Goal: Check status: Check status

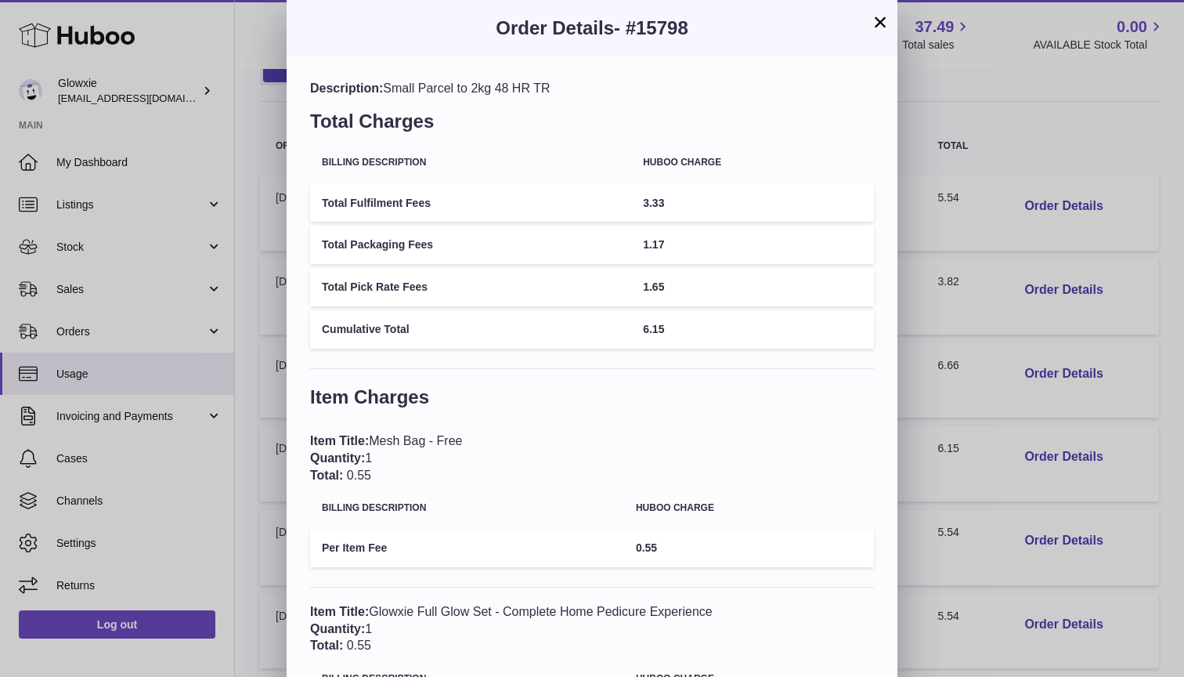
click at [204, 161] on div "× Order Details - #15798 Description: Small Parcel to 2kg 48 HR TR Total Charge…" at bounding box center [592, 500] width 1184 height 1000
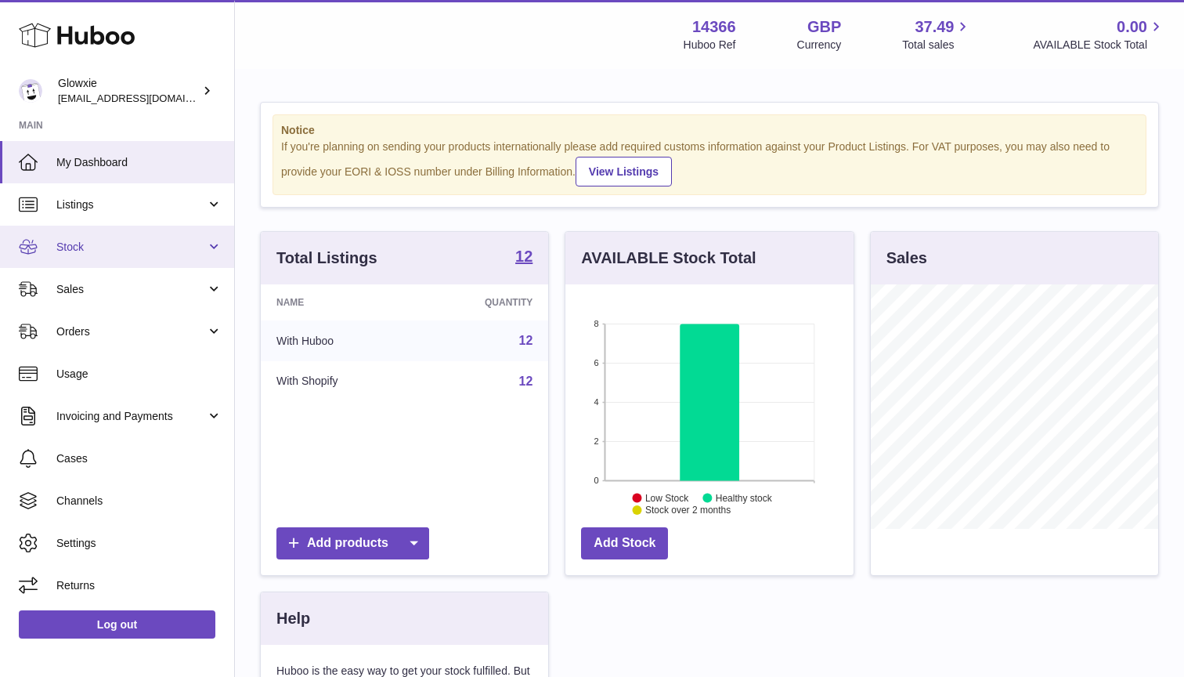
scroll to position [244, 288]
click at [154, 247] on span "Stock" at bounding box center [131, 247] width 150 height 15
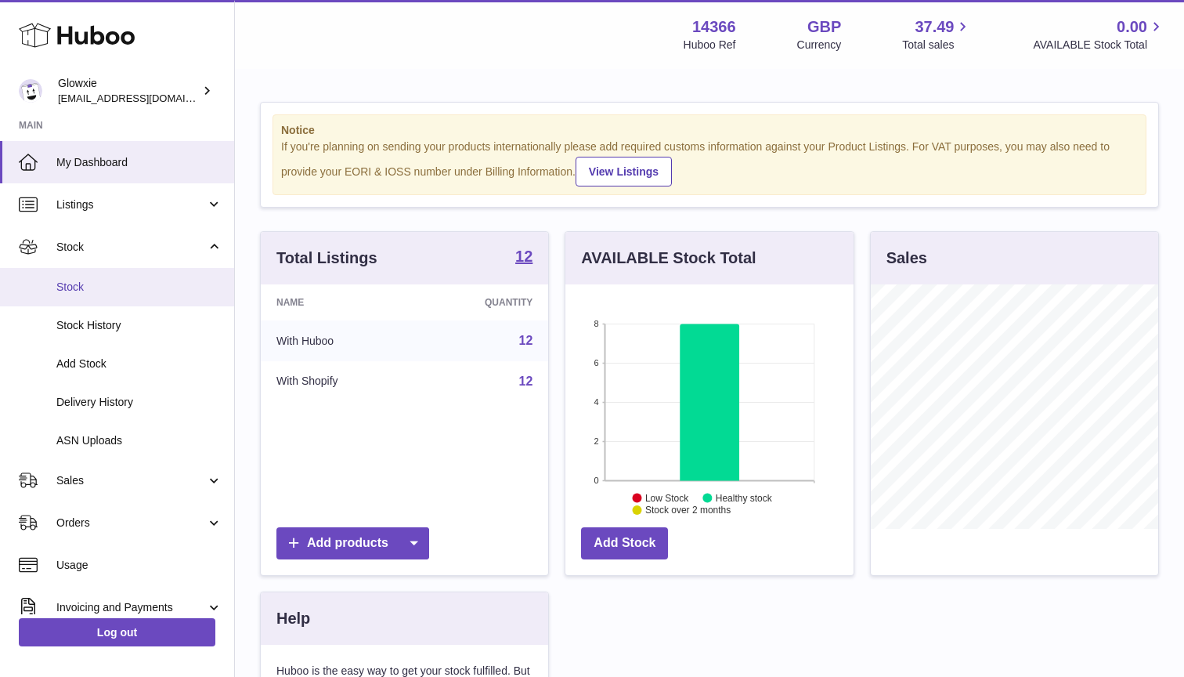
click at [161, 287] on span "Stock" at bounding box center [139, 287] width 166 height 15
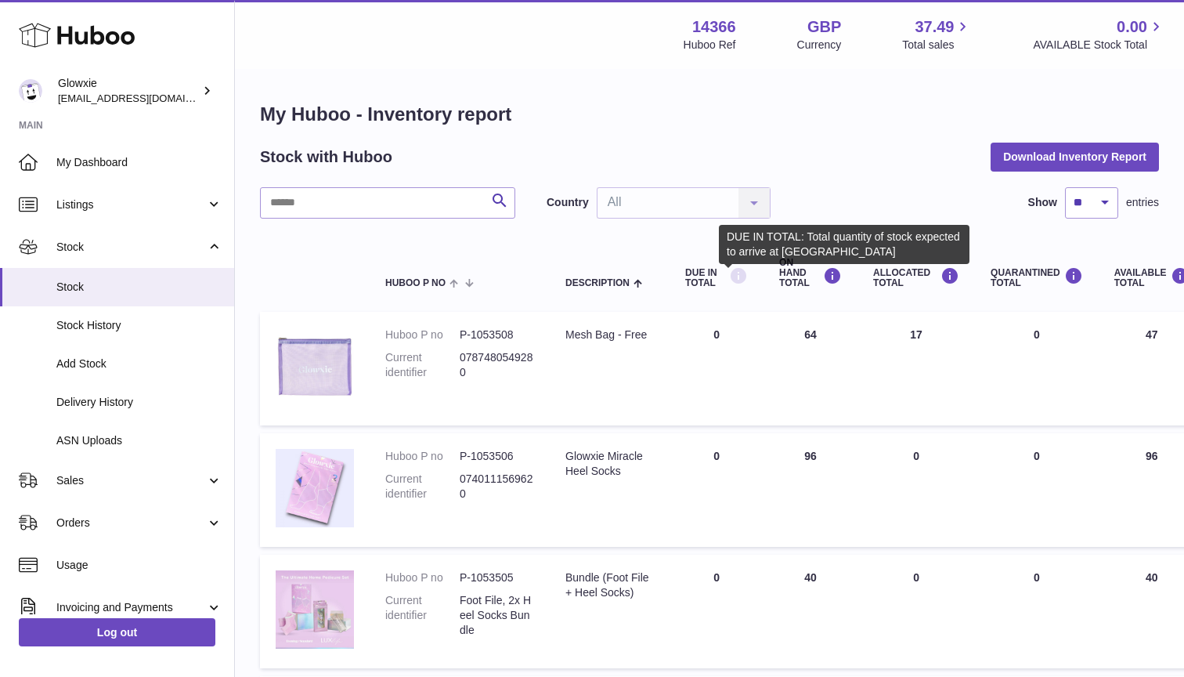
click at [731, 273] on icon at bounding box center [738, 276] width 19 height 20
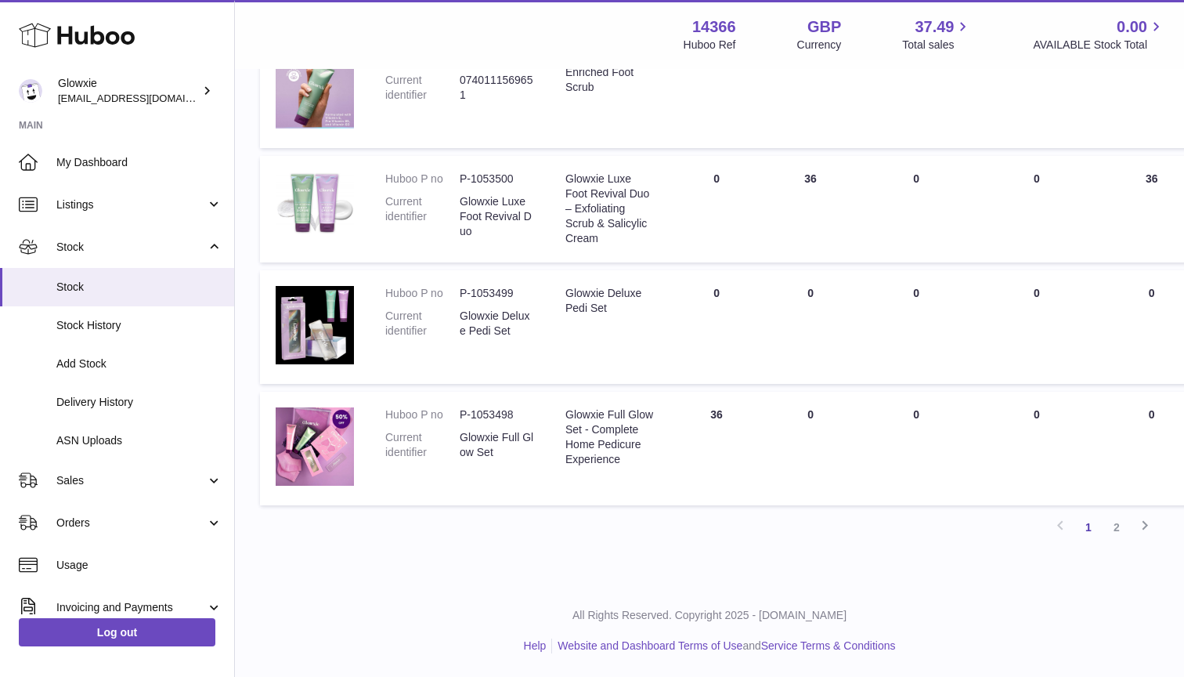
scroll to position [1005, 0]
click at [113, 406] on link "Delivery History" at bounding box center [117, 402] width 234 height 38
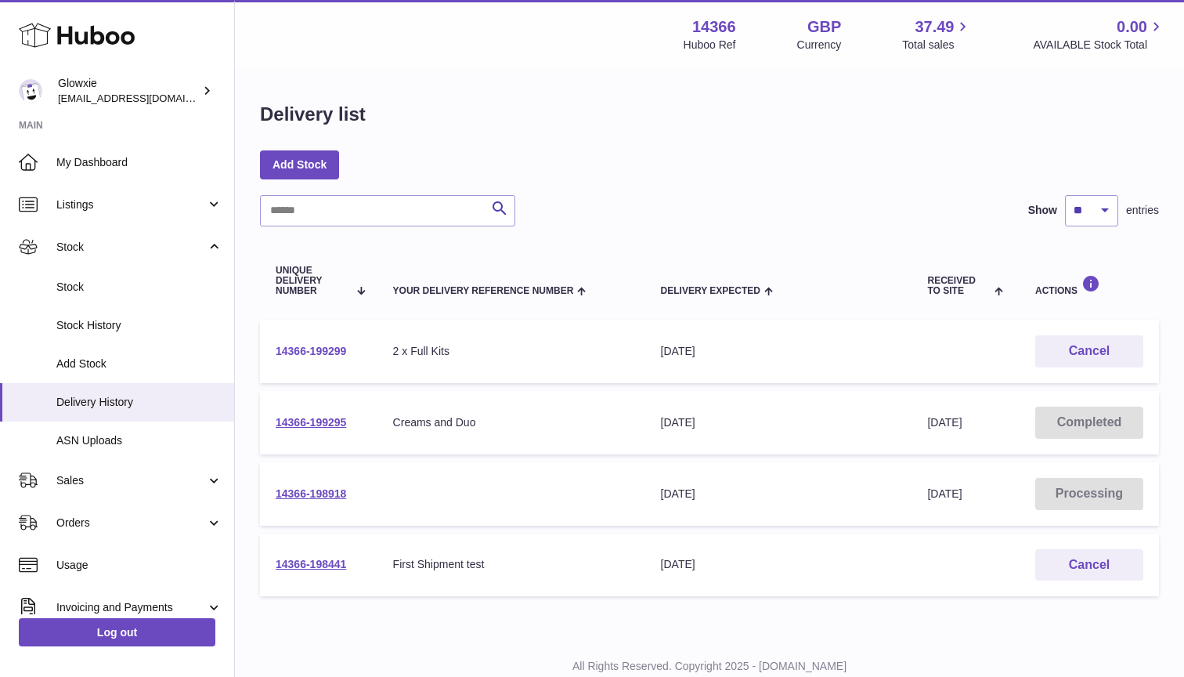
click at [301, 348] on link "14366-199299" at bounding box center [311, 351] width 70 height 13
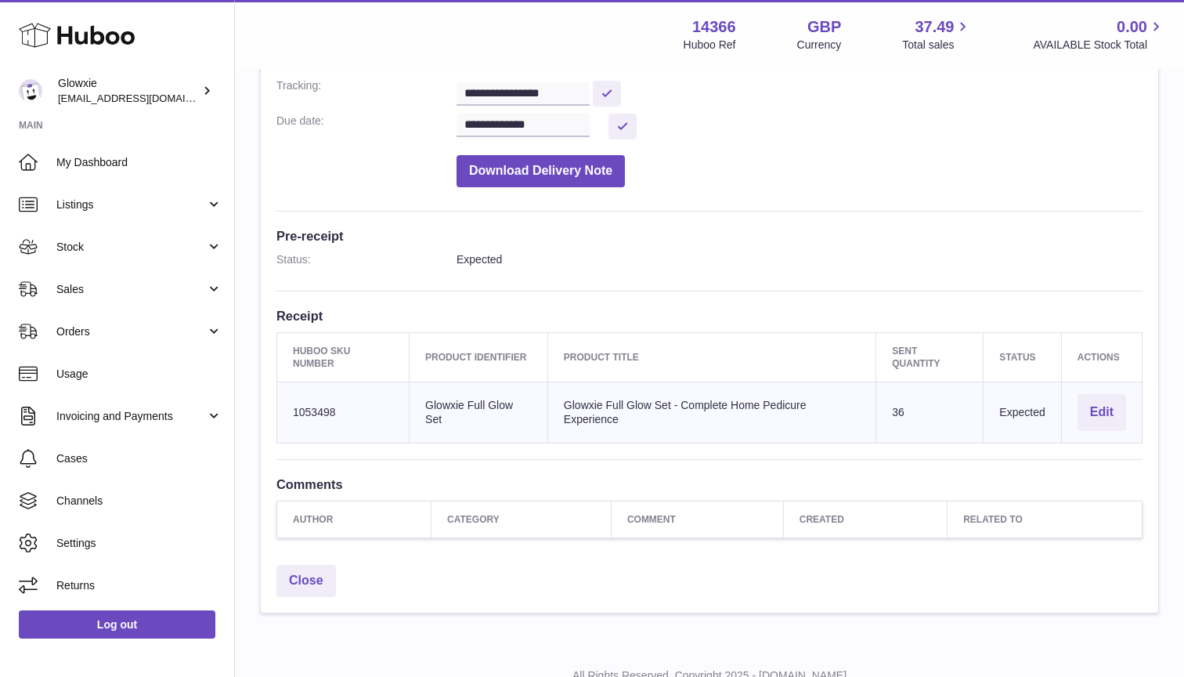
scroll to position [283, 0]
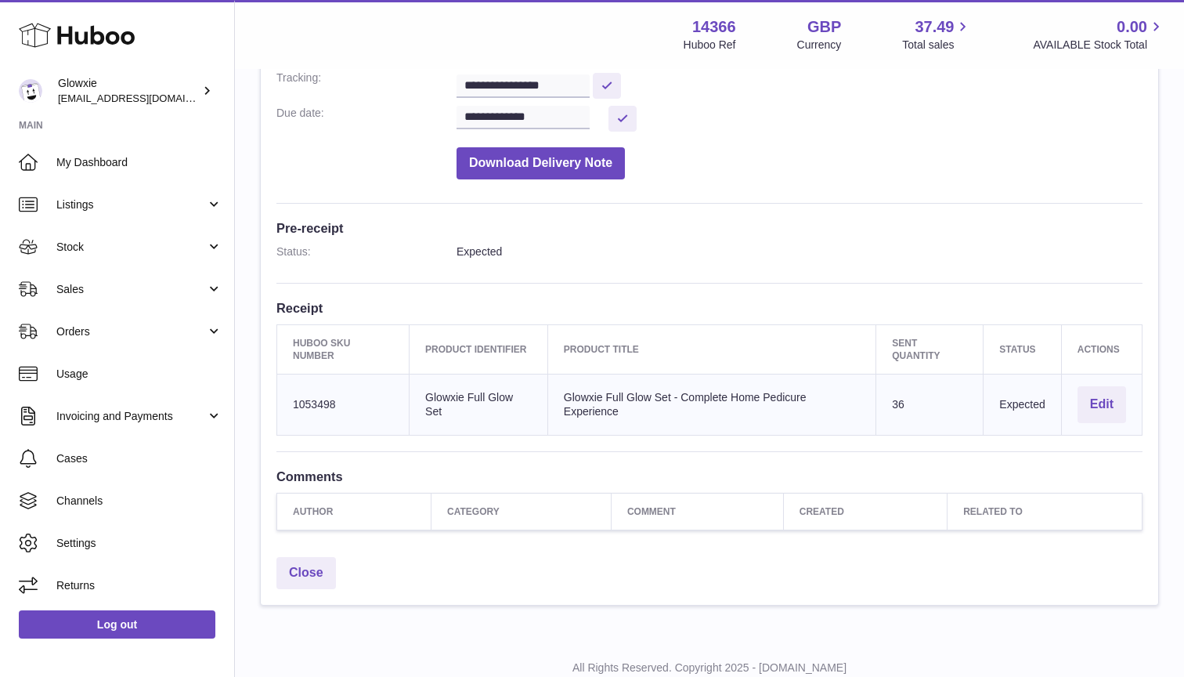
drag, startPoint x: 788, startPoint y: 419, endPoint x: 528, endPoint y: 419, distance: 260.0
click at [528, 419] on tr "Huboo SKU Number 1053498 Client Identifier Glowxie Full Glow Set Product title …" at bounding box center [709, 404] width 865 height 61
click at [528, 419] on td "Client Identifier Glowxie Full Glow Set" at bounding box center [479, 404] width 139 height 61
click at [150, 360] on link "Usage" at bounding box center [117, 373] width 234 height 42
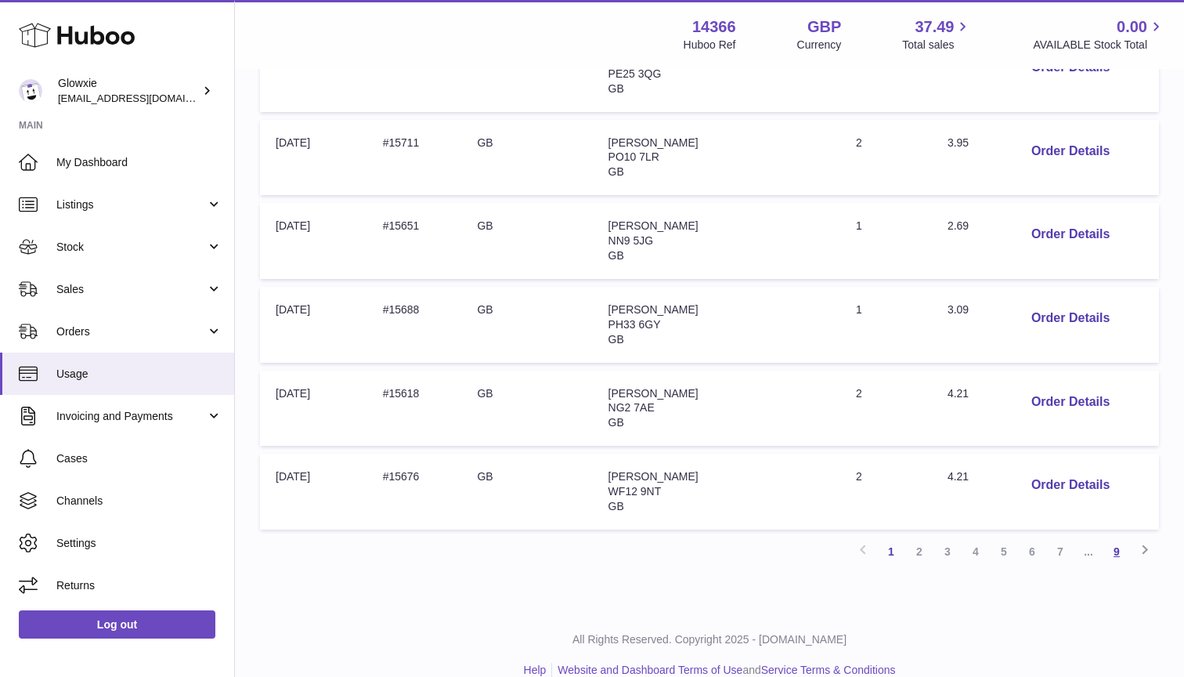
click at [1122, 537] on link "9" at bounding box center [1117, 551] width 28 height 28
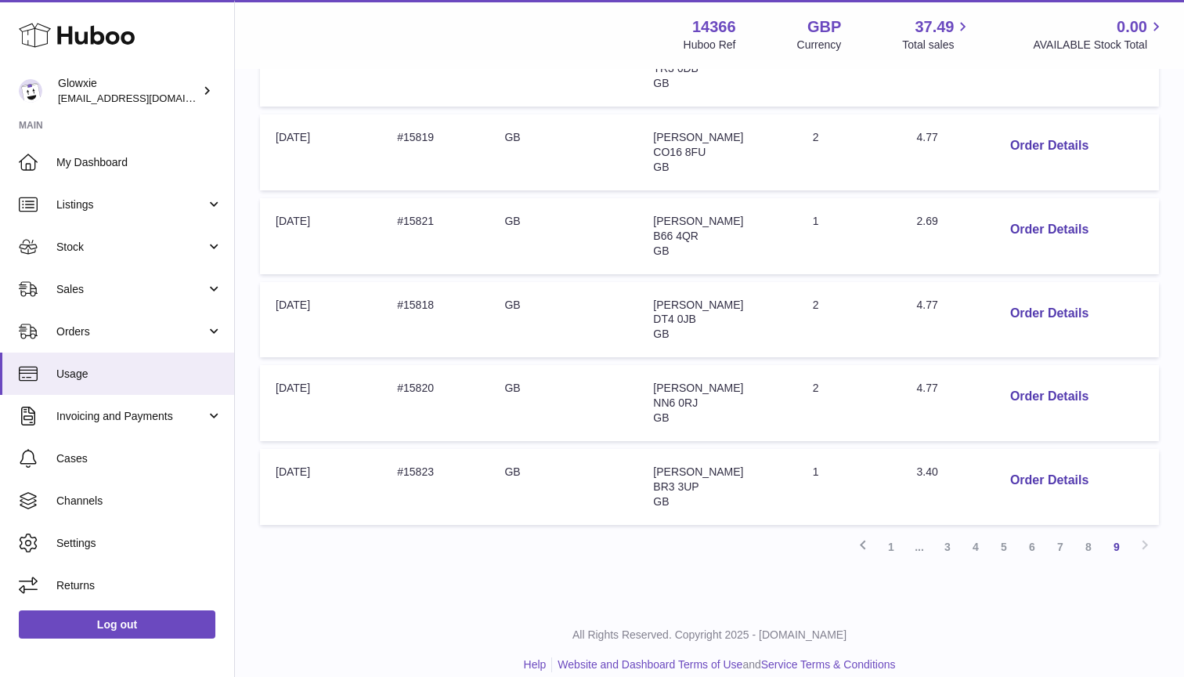
scroll to position [510, 0]
click at [1085, 533] on link "8" at bounding box center [1088, 547] width 28 height 28
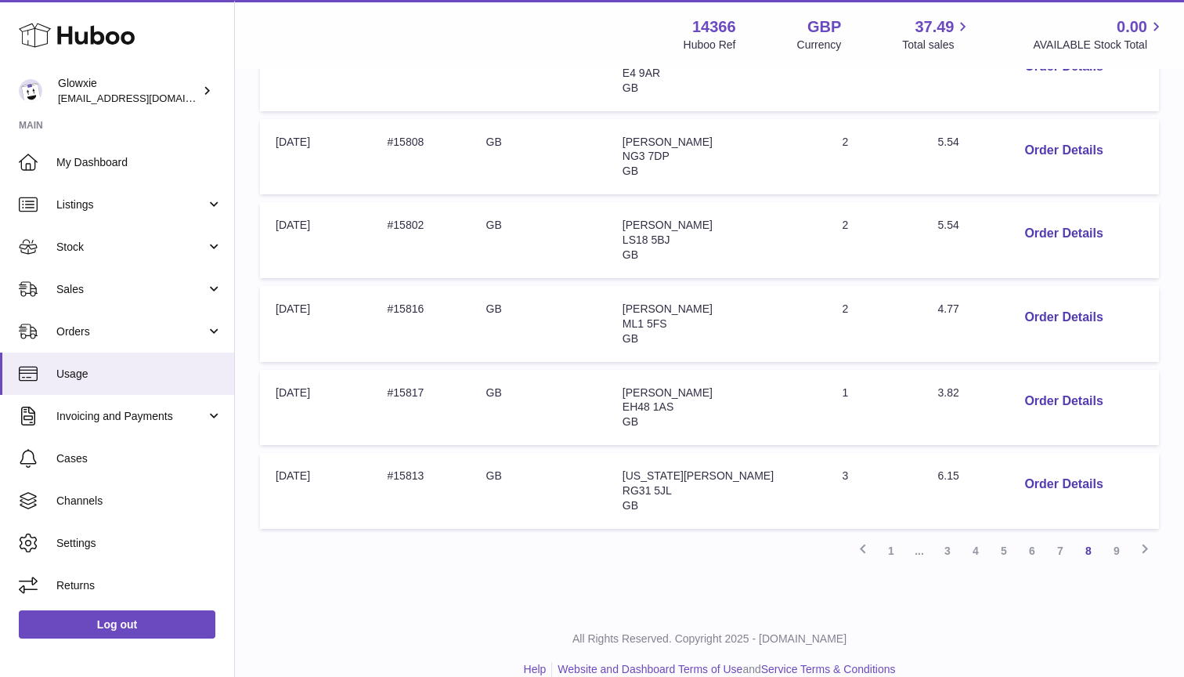
scroll to position [673, 0]
click at [1036, 469] on button "Order Details" at bounding box center [1063, 485] width 103 height 32
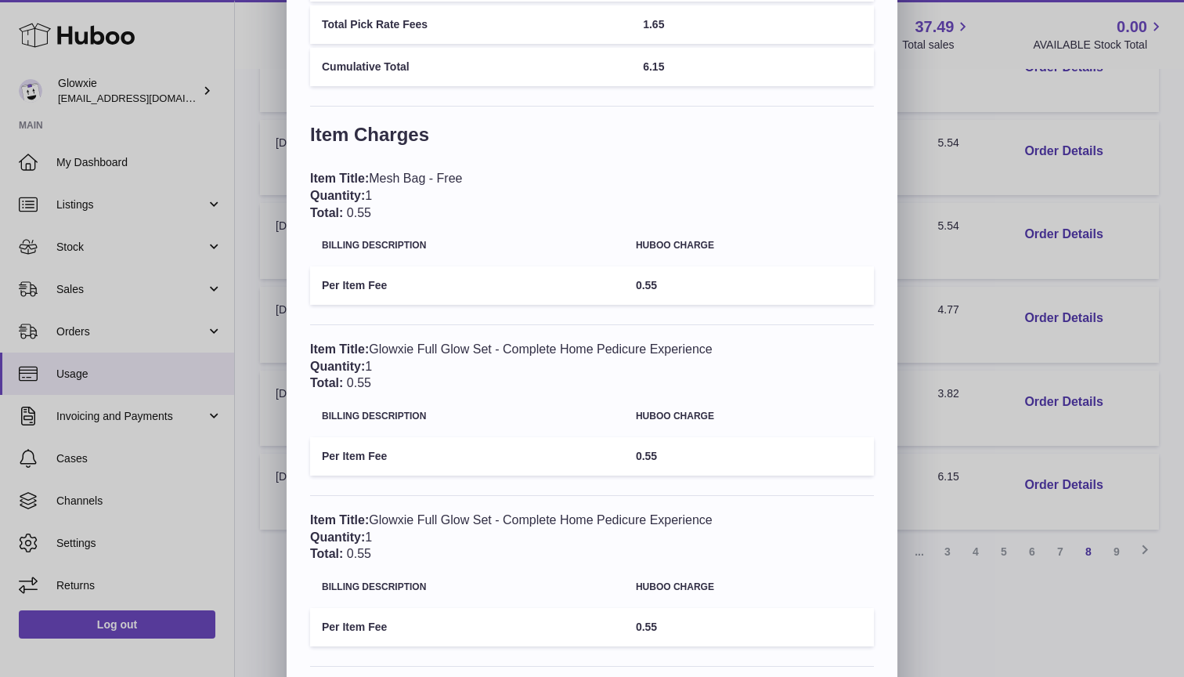
scroll to position [312, 0]
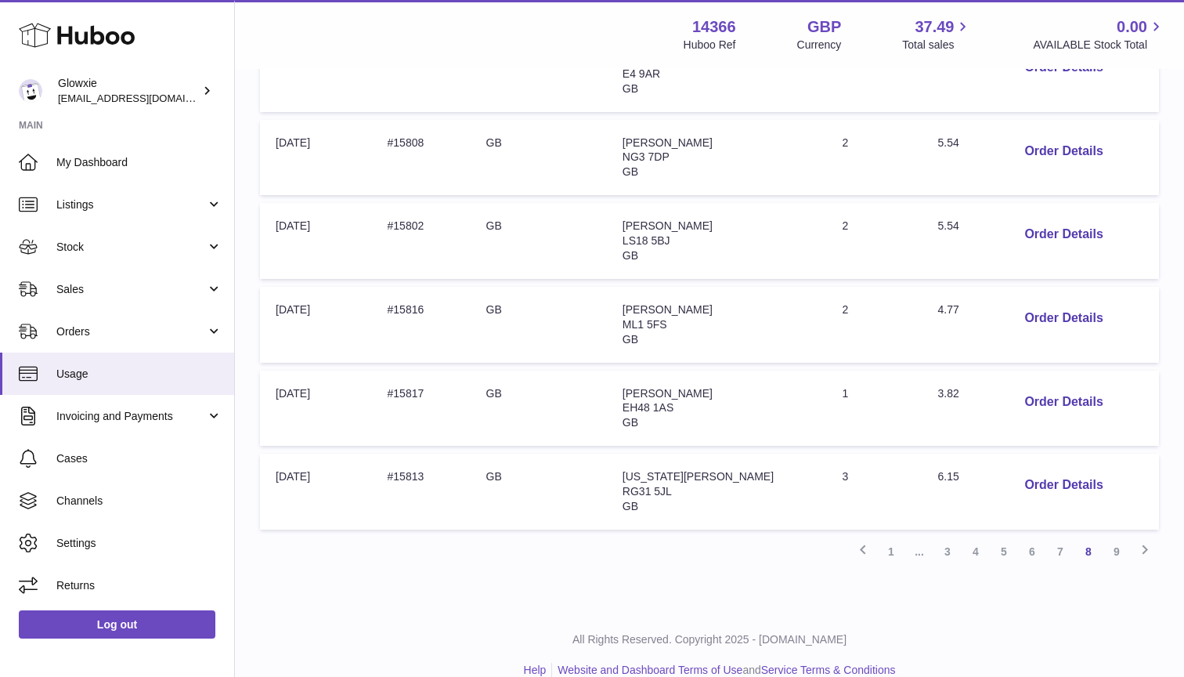
click at [258, 416] on div at bounding box center [592, 338] width 1184 height 677
click at [135, 322] on link "Orders" at bounding box center [117, 331] width 234 height 42
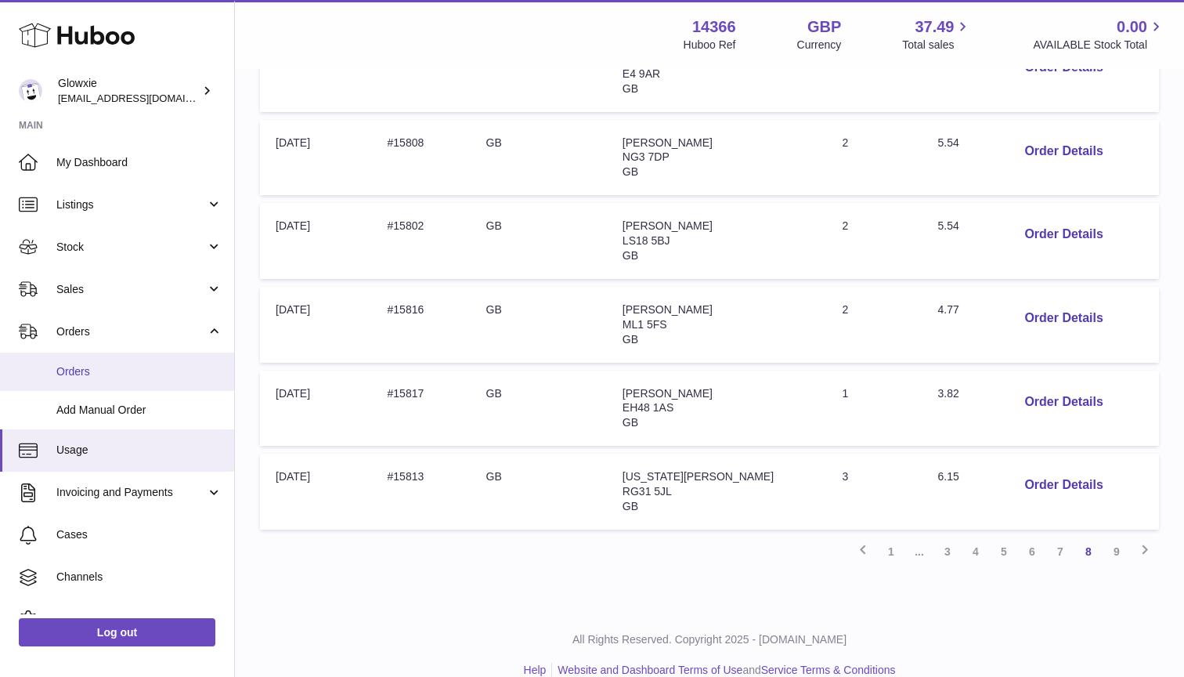
click at [132, 356] on link "Orders" at bounding box center [117, 371] width 234 height 38
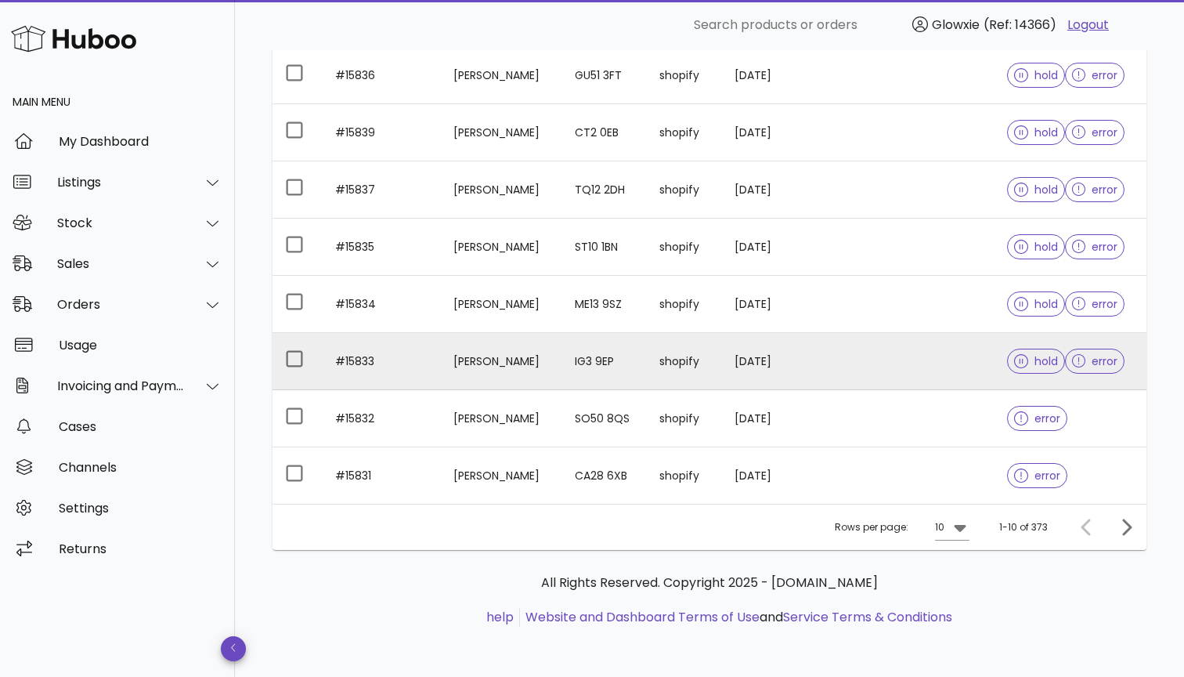
scroll to position [354, 0]
click at [1088, 366] on span "error" at bounding box center [1095, 361] width 46 height 11
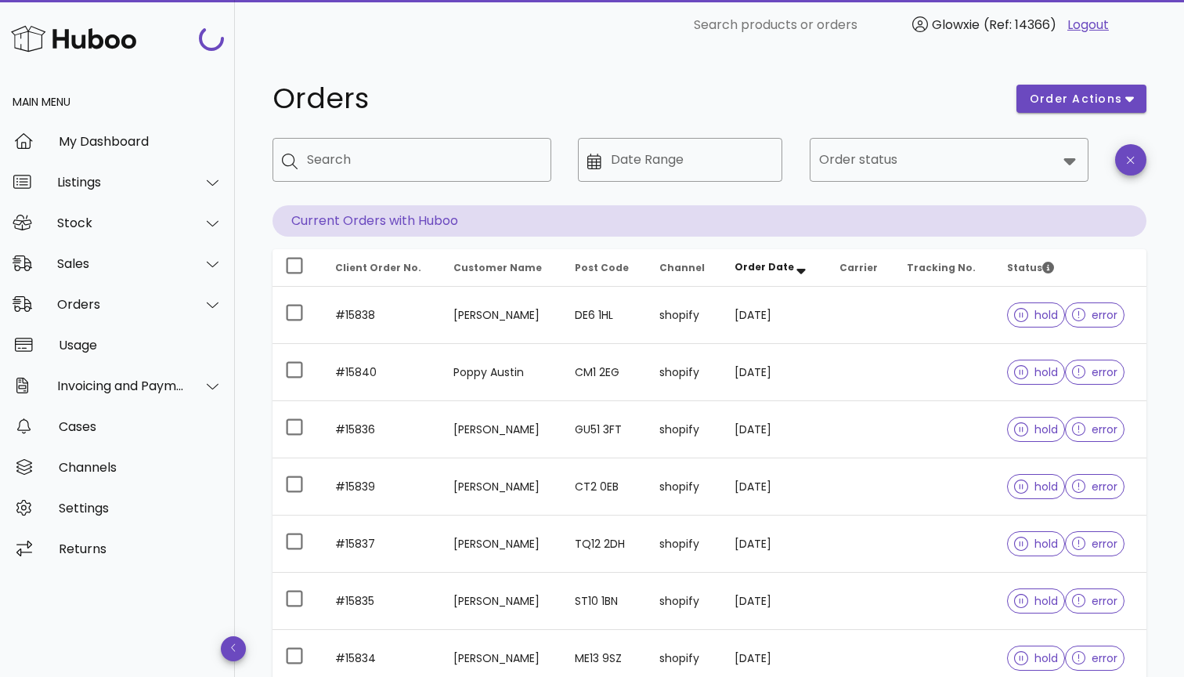
scroll to position [354, 0]
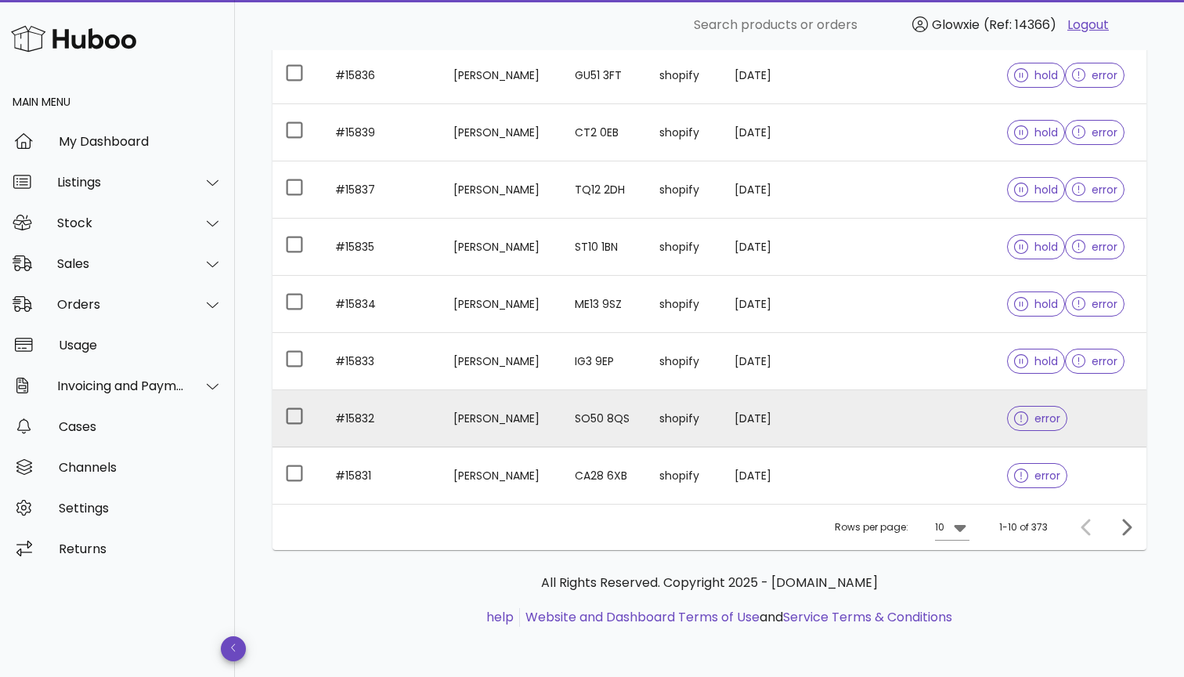
click at [1031, 420] on span "error" at bounding box center [1037, 418] width 46 height 11
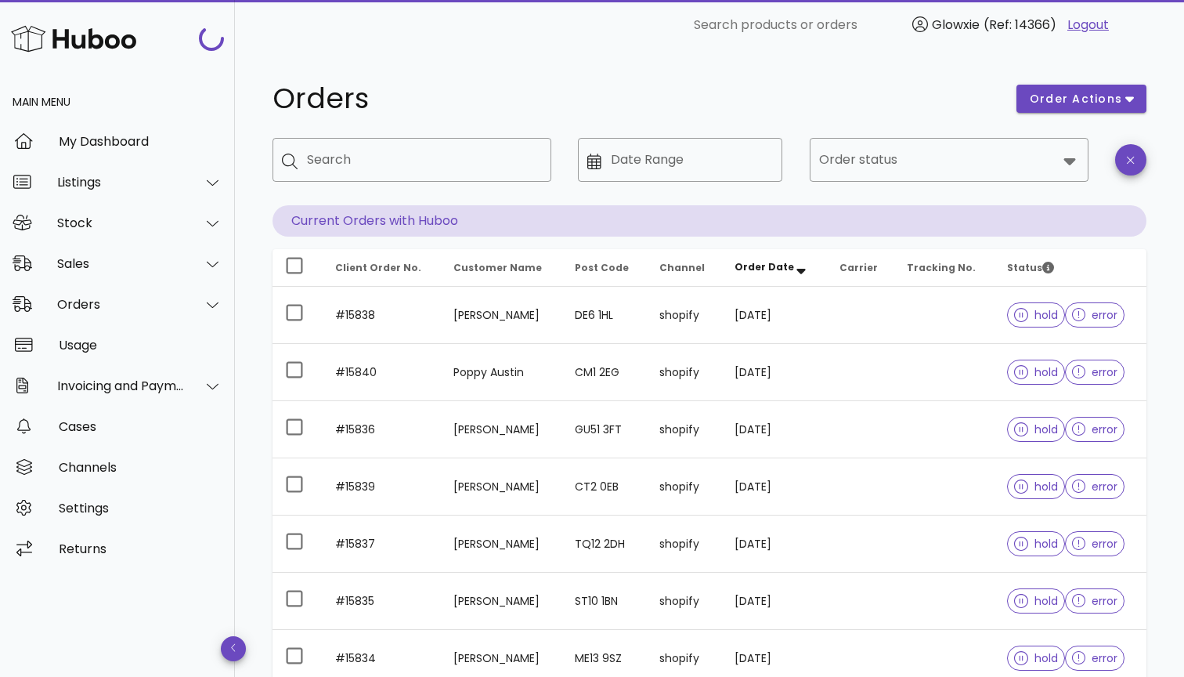
scroll to position [354, 0]
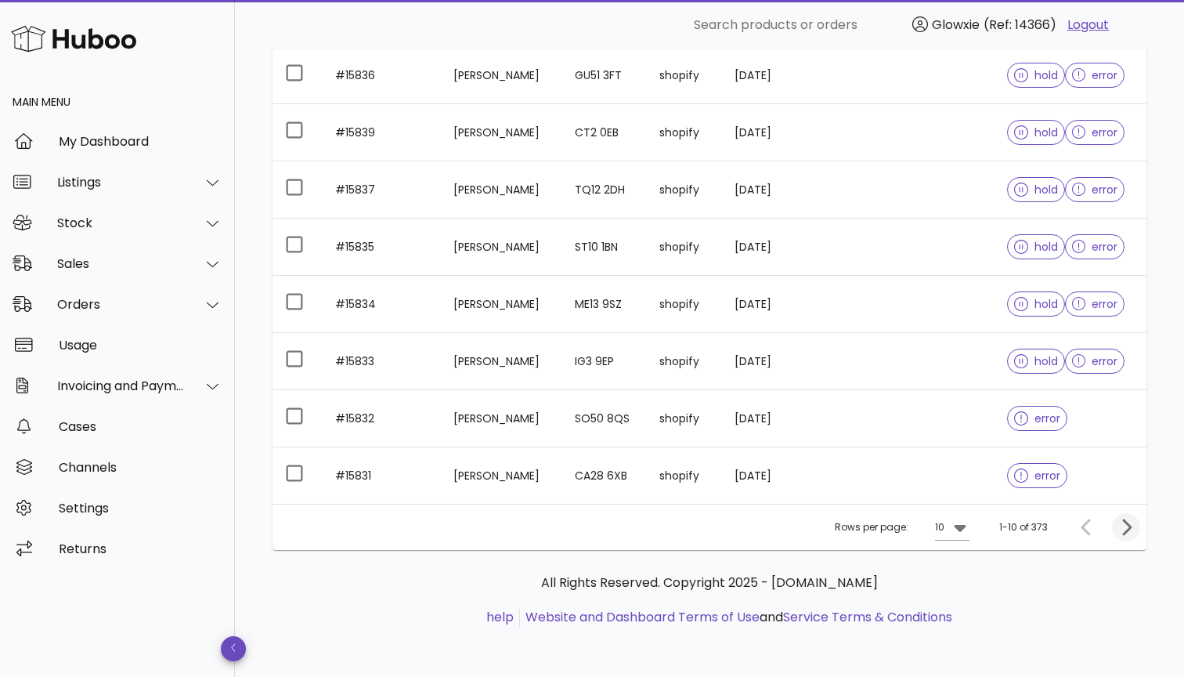
click at [1134, 529] on icon "Next page" at bounding box center [1126, 527] width 19 height 19
click at [1088, 527] on icon "Previous page" at bounding box center [1087, 527] width 19 height 19
